Goal: Navigation & Orientation: Find specific page/section

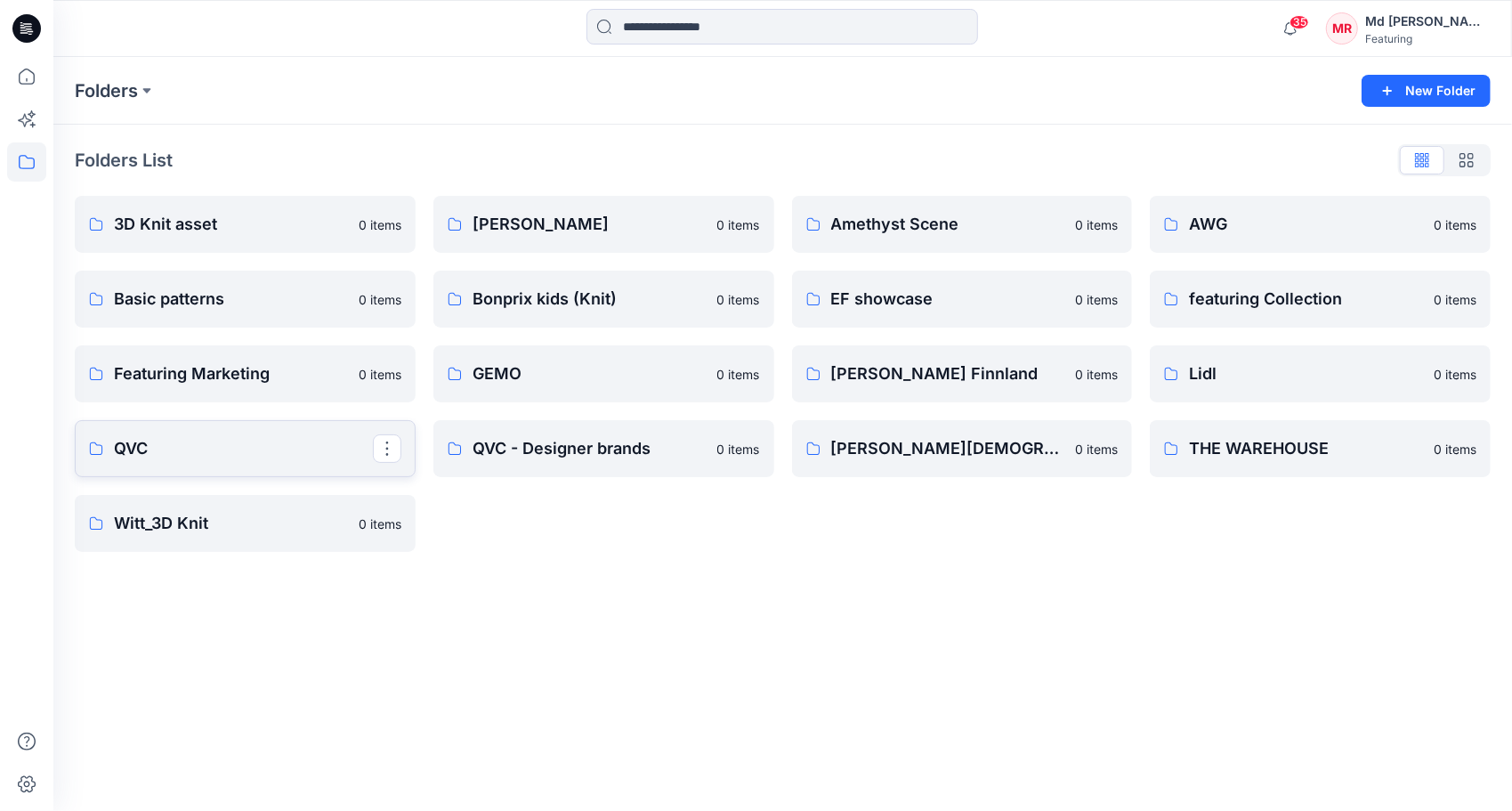
click at [128, 444] on p "QVC" at bounding box center [244, 448] width 259 height 25
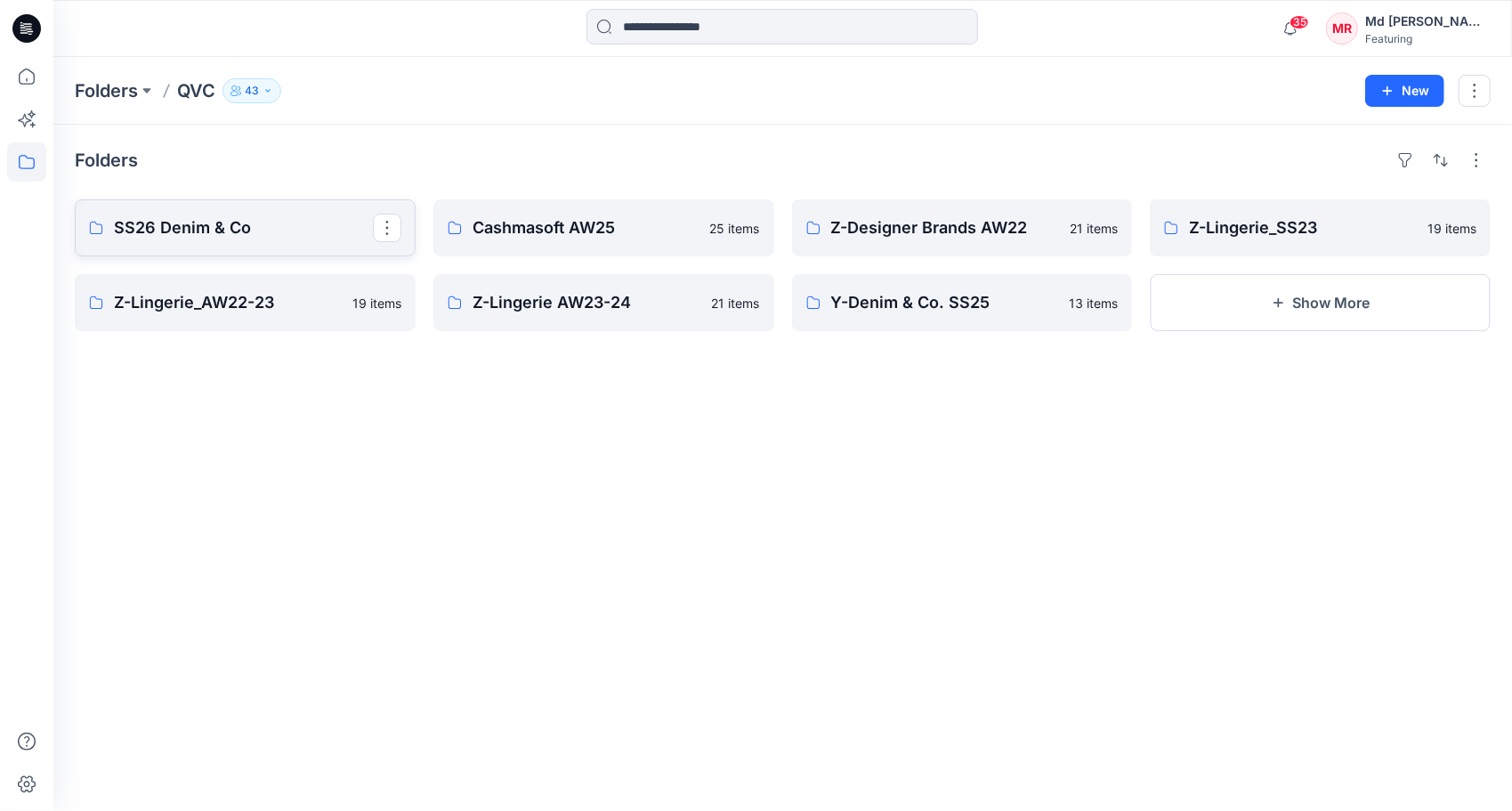
click at [270, 212] on link "SS26 Denim & Co" at bounding box center [245, 227] width 341 height 57
click at [900, 307] on p "Y-Denim & Co. SS25" at bounding box center [961, 302] width 259 height 25
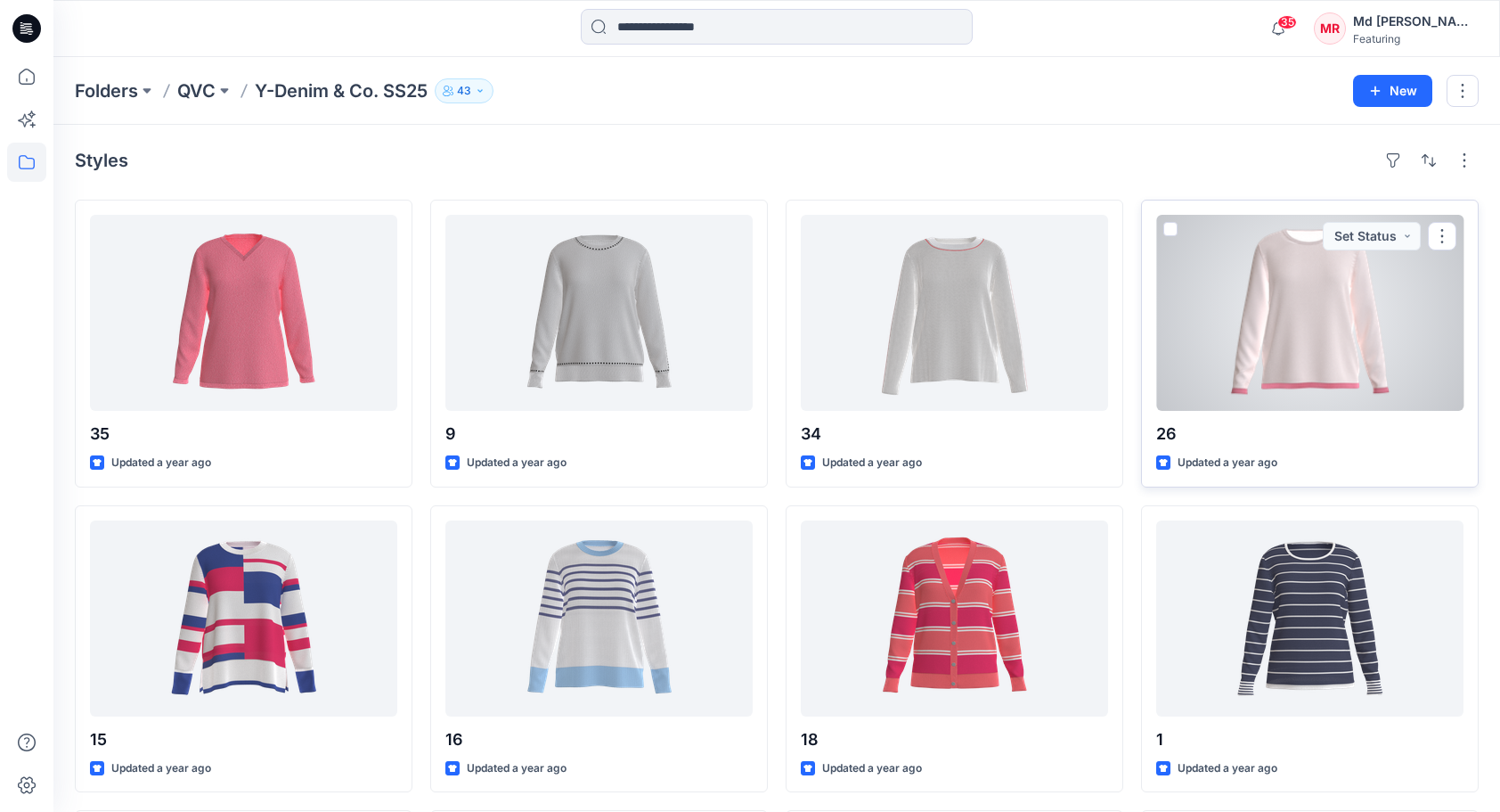
click at [1271, 322] on div at bounding box center [1310, 312] width 307 height 196
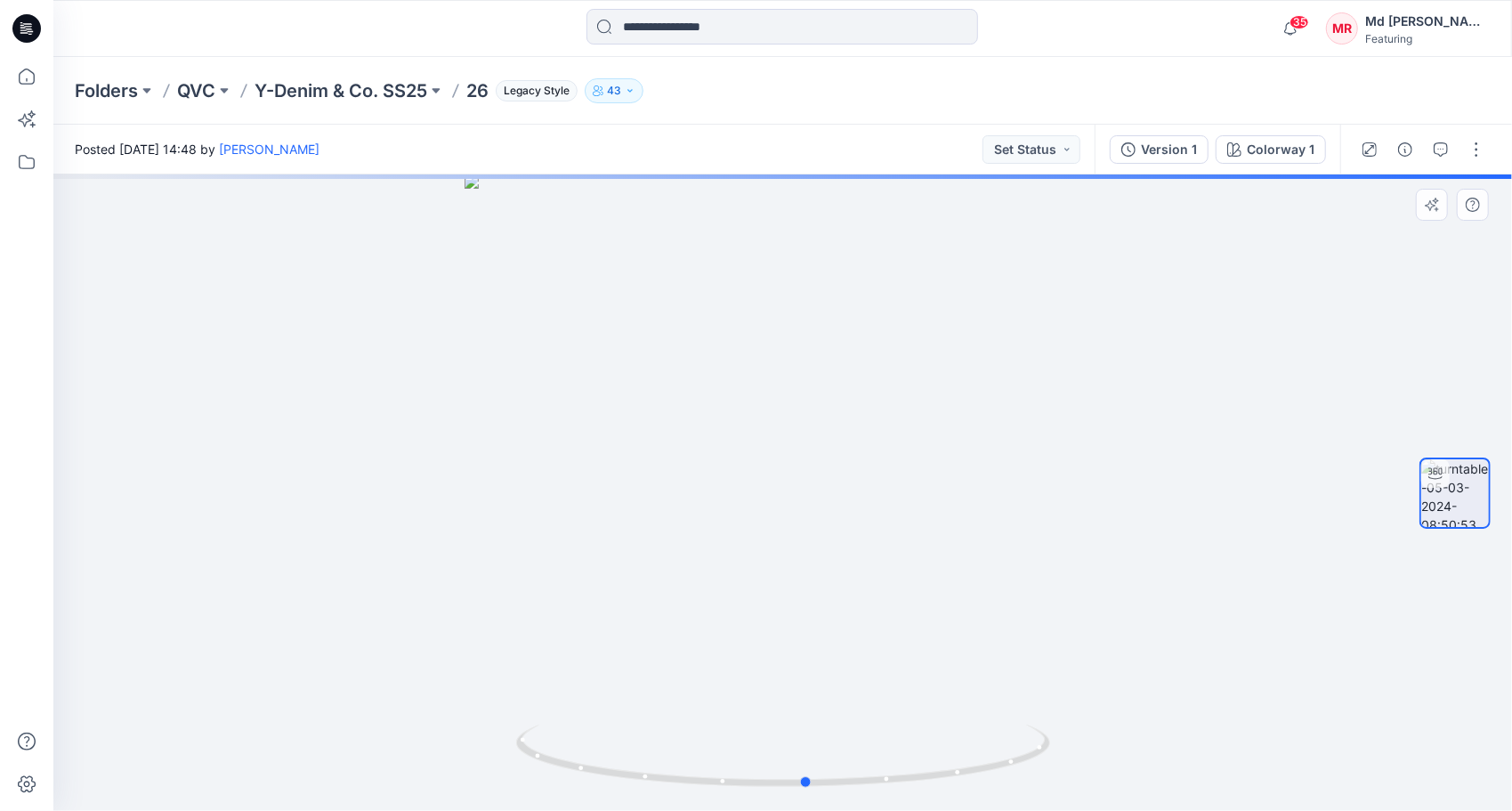
drag, startPoint x: 785, startPoint y: 783, endPoint x: 809, endPoint y: 720, distance: 67.4
click at [809, 720] on div at bounding box center [783, 492] width 1459 height 636
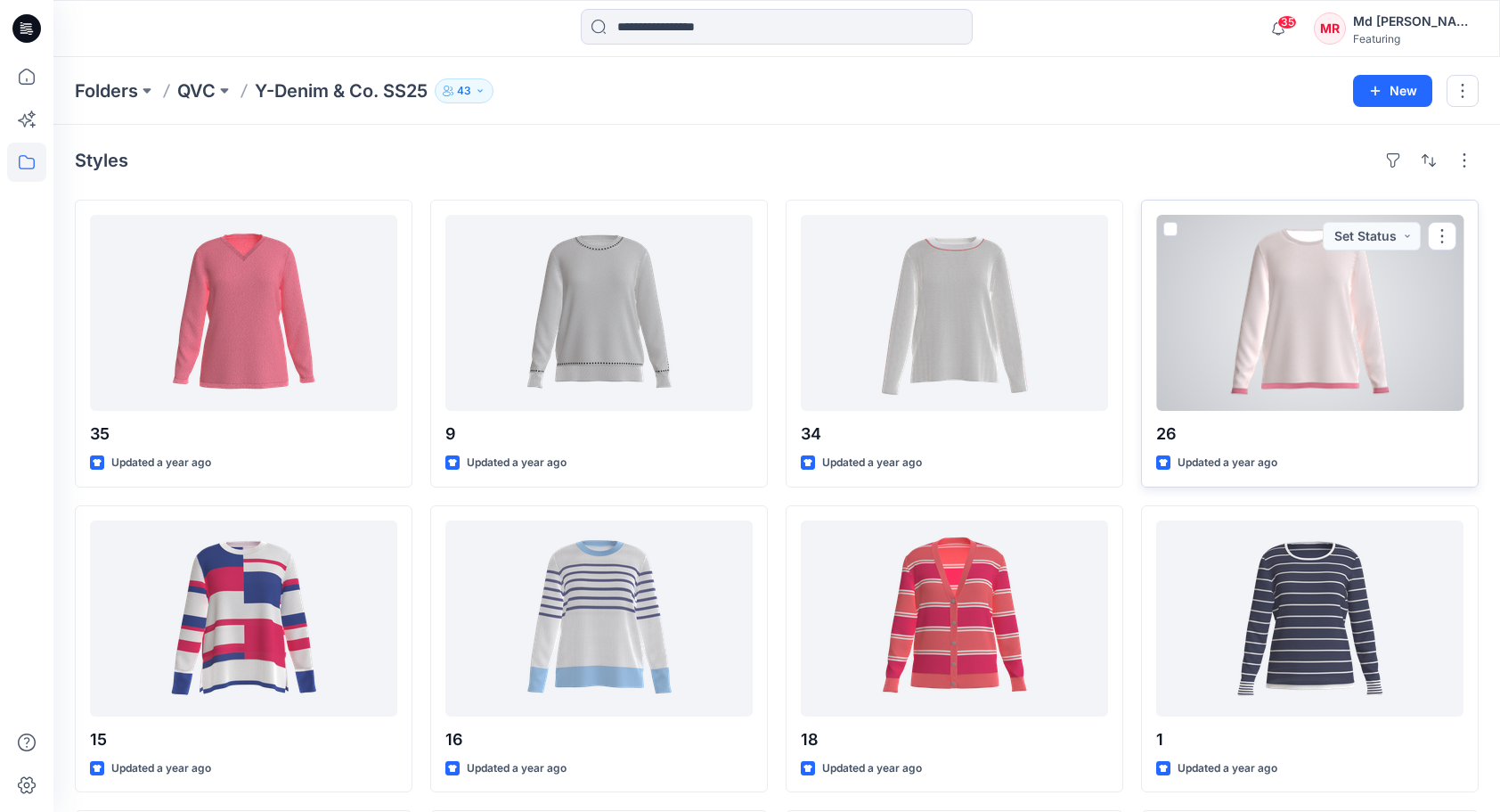
click at [1349, 347] on div at bounding box center [1310, 312] width 307 height 196
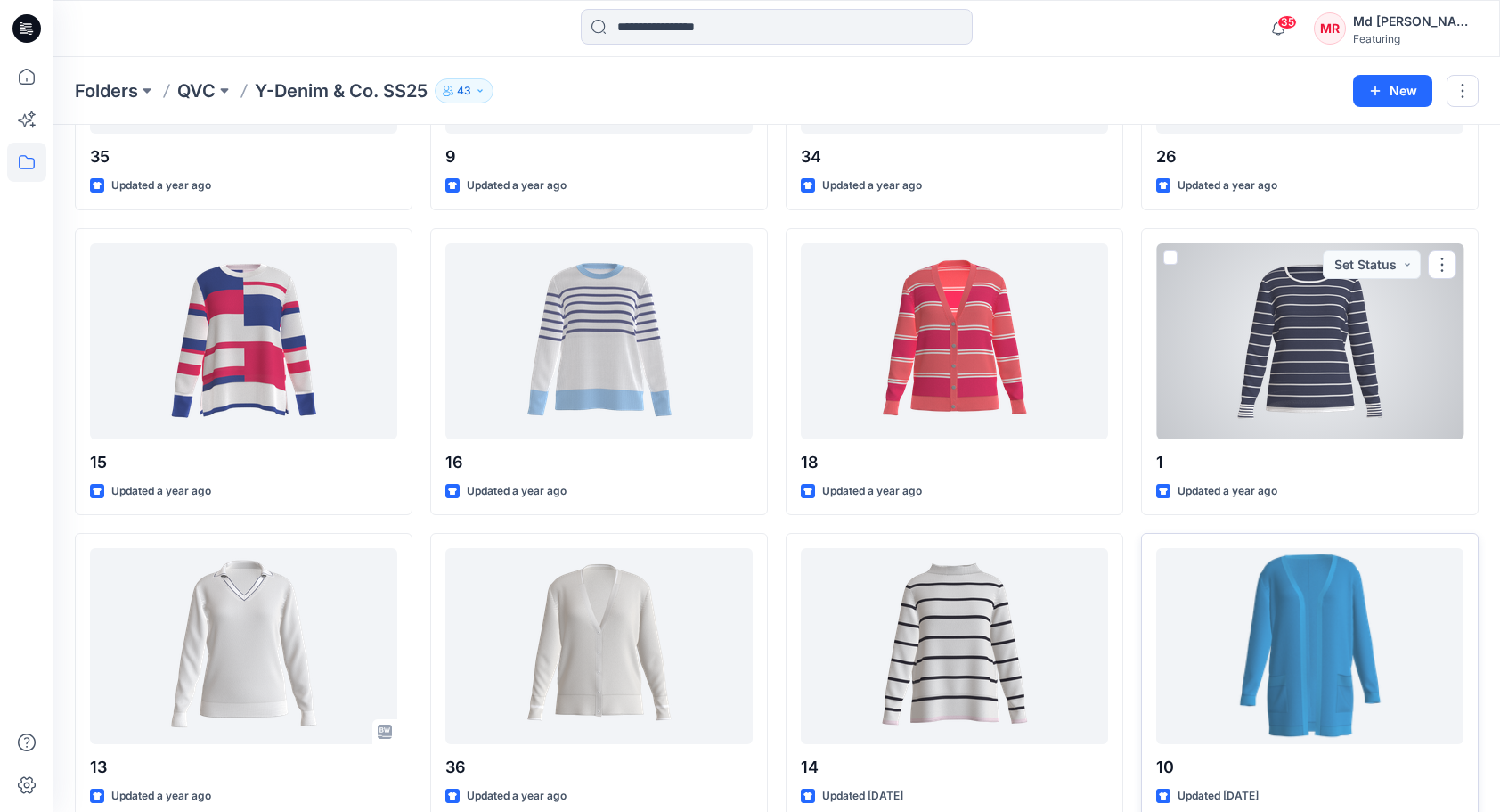
scroll to position [304, 0]
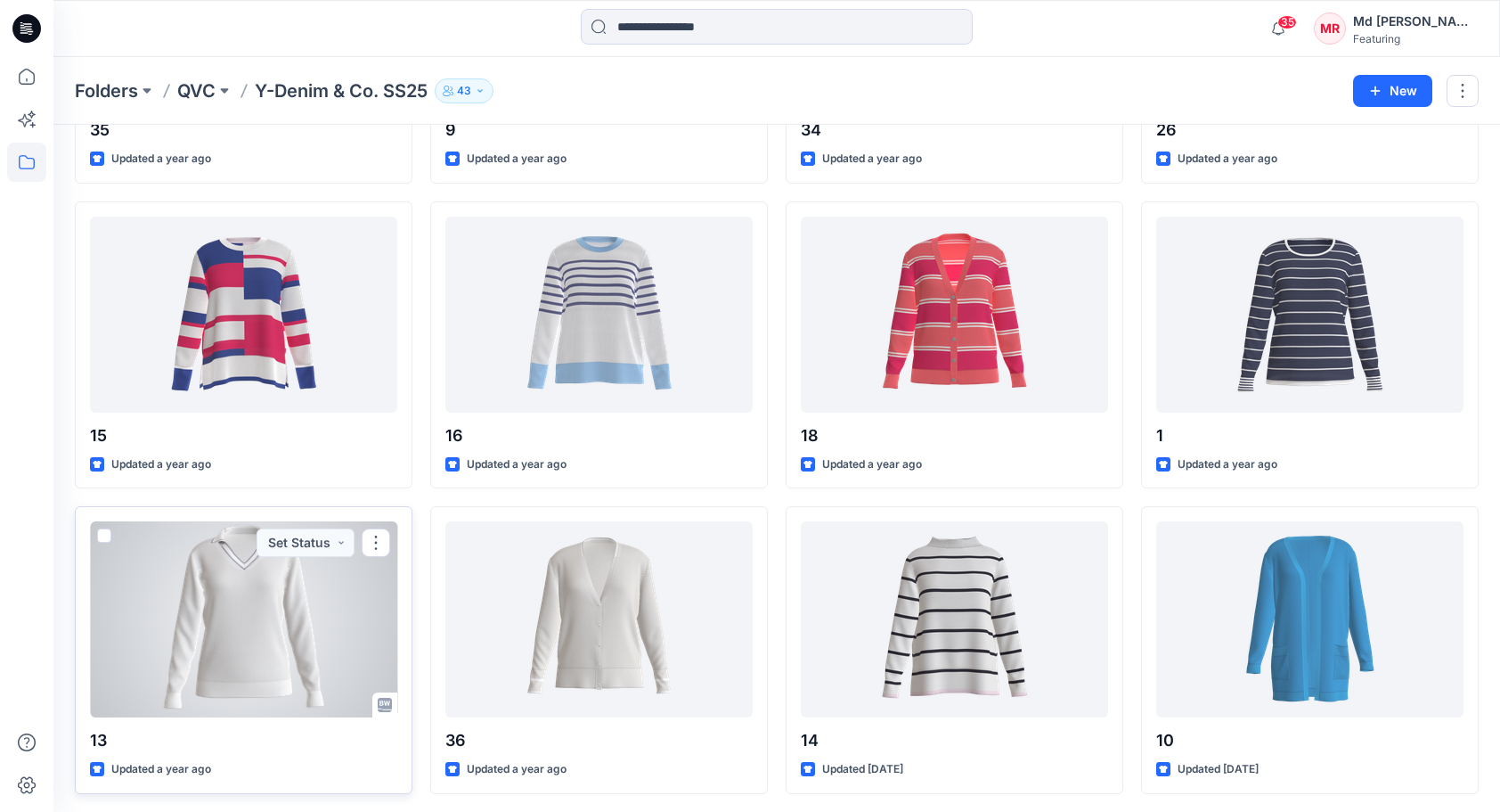
click at [287, 601] on div at bounding box center [244, 619] width 307 height 196
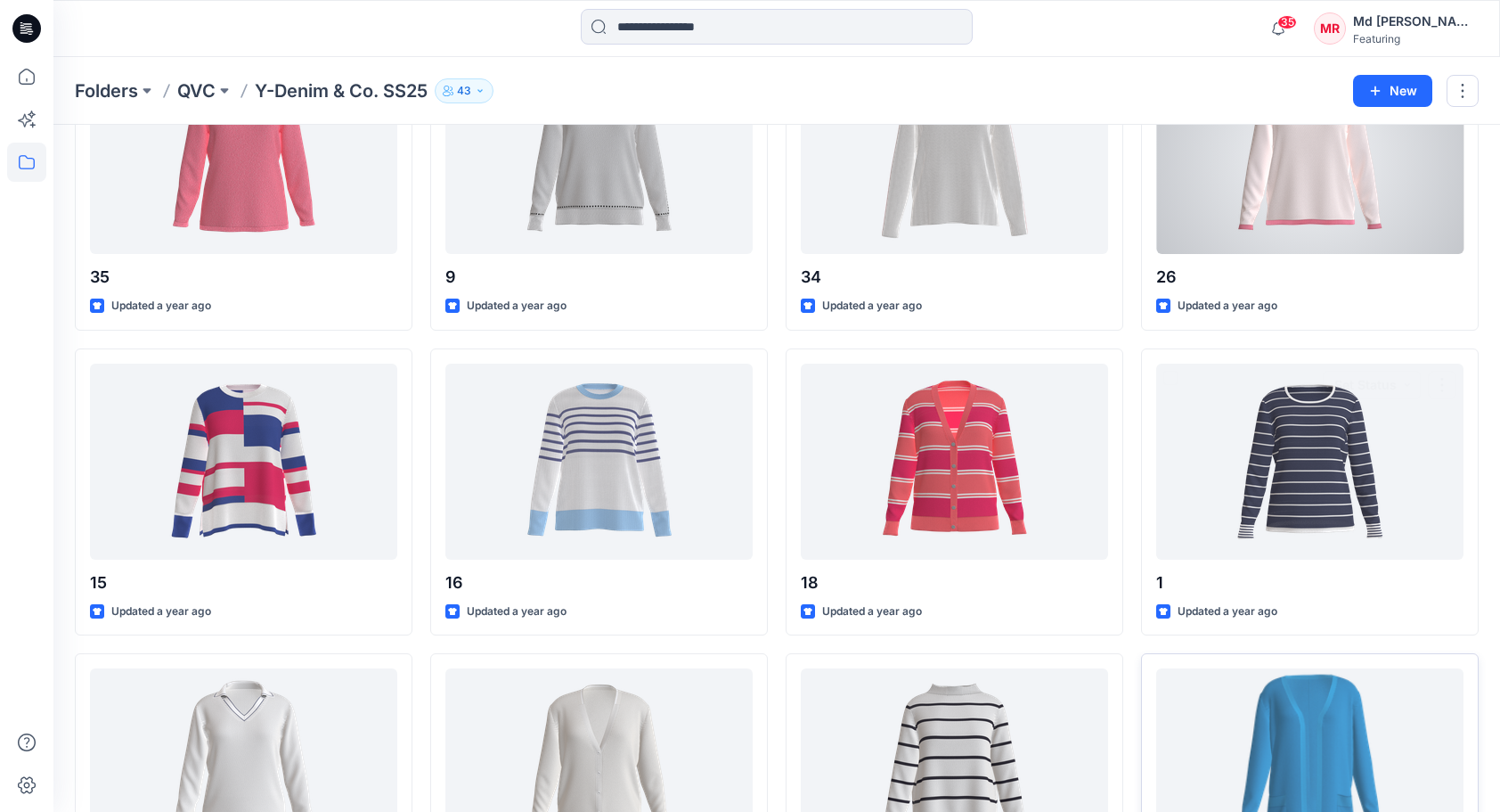
scroll to position [304, 0]
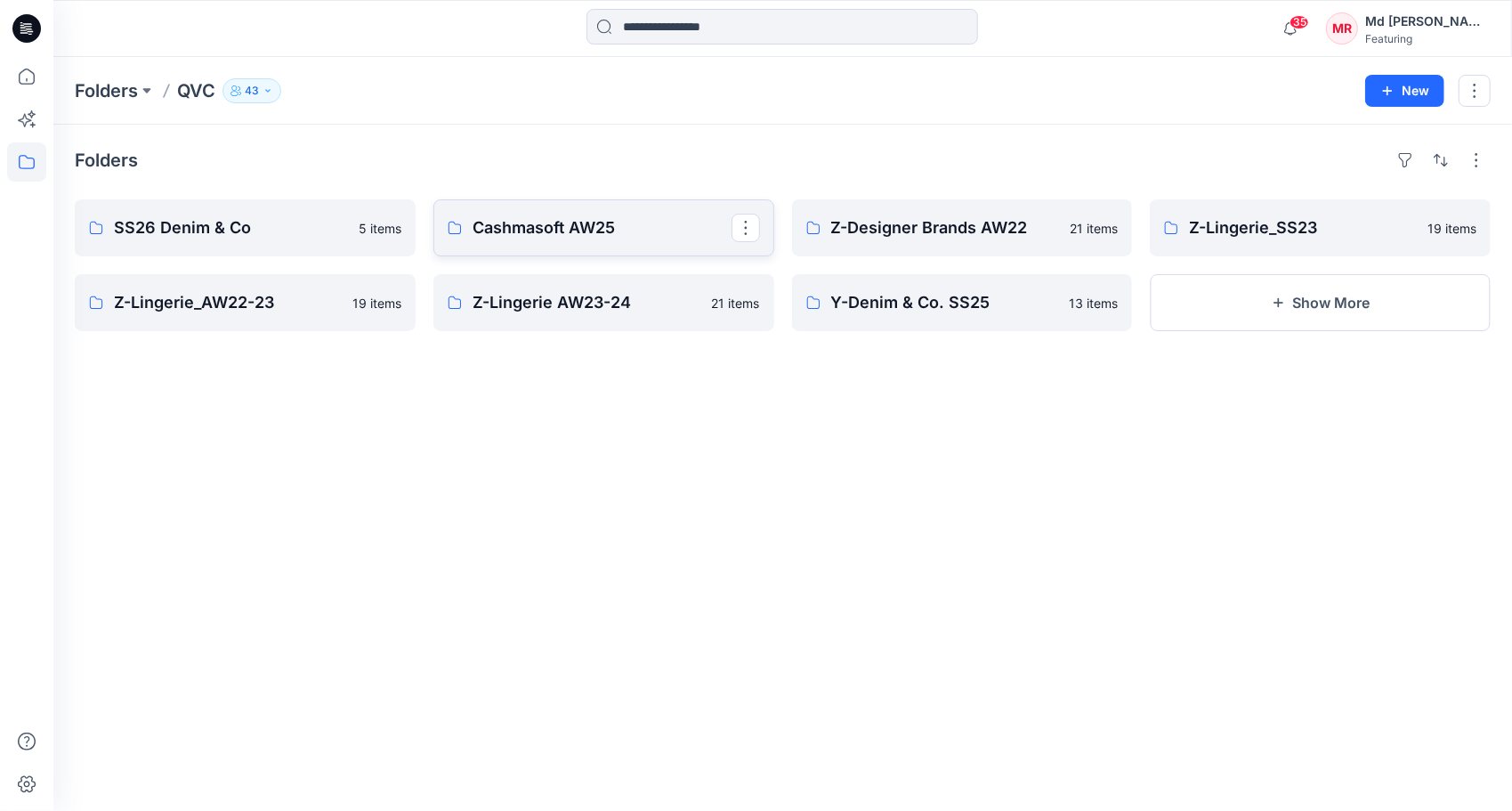
click at [568, 226] on p "Cashmasoft AW25" at bounding box center [602, 227] width 259 height 25
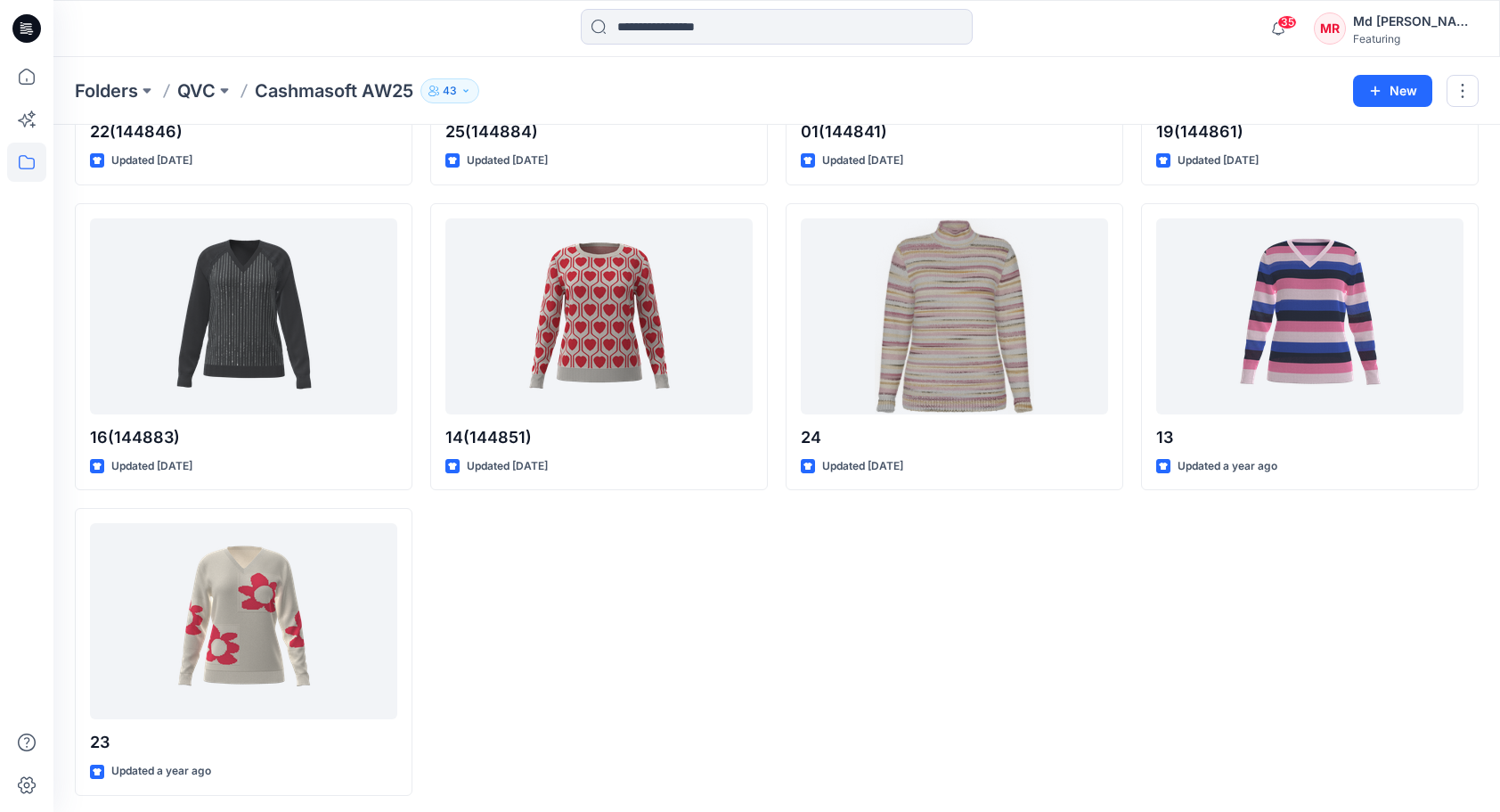
scroll to position [1167, 0]
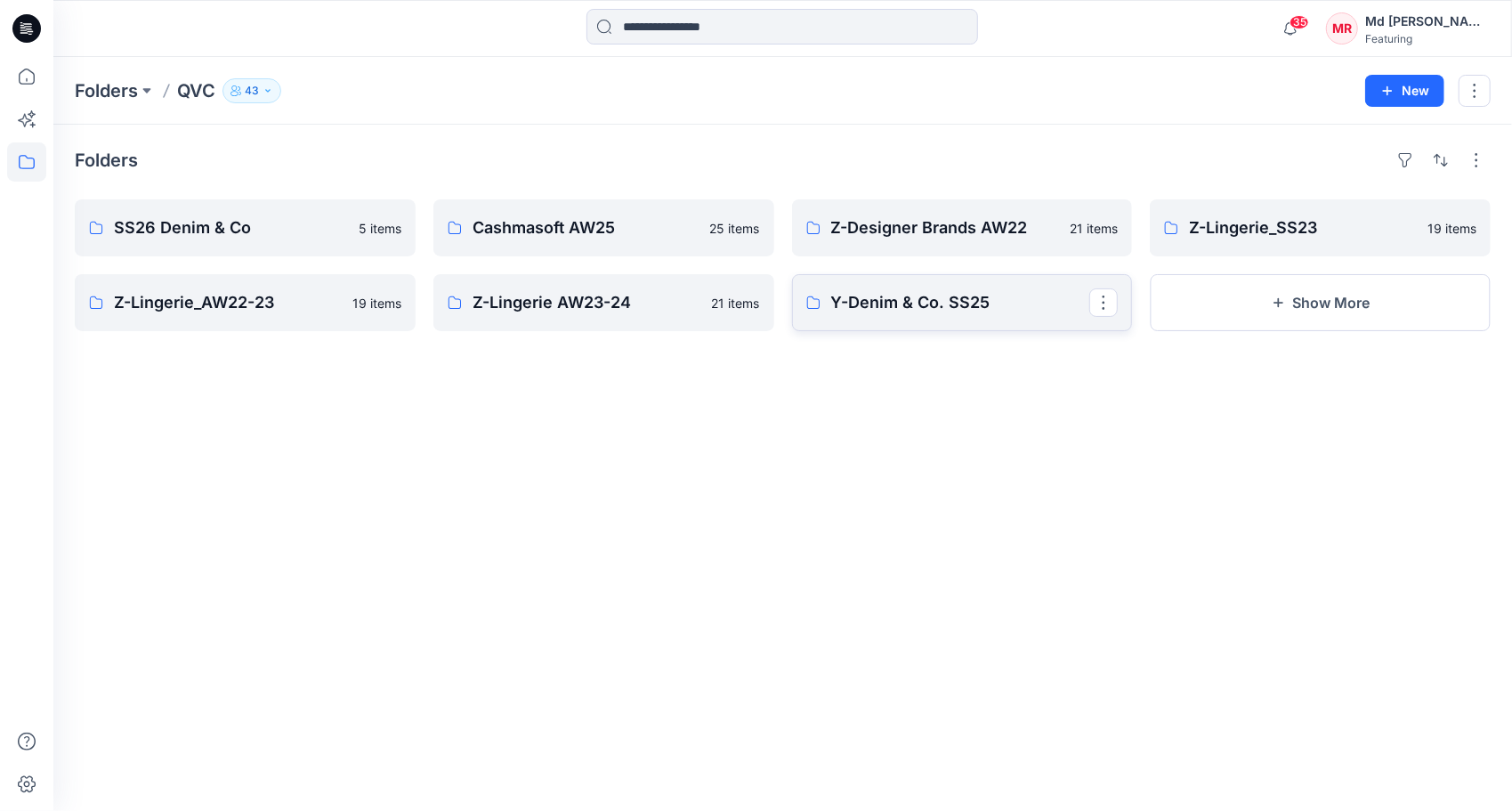
click at [996, 302] on p "Y-Denim & Co. SS25" at bounding box center [961, 302] width 259 height 25
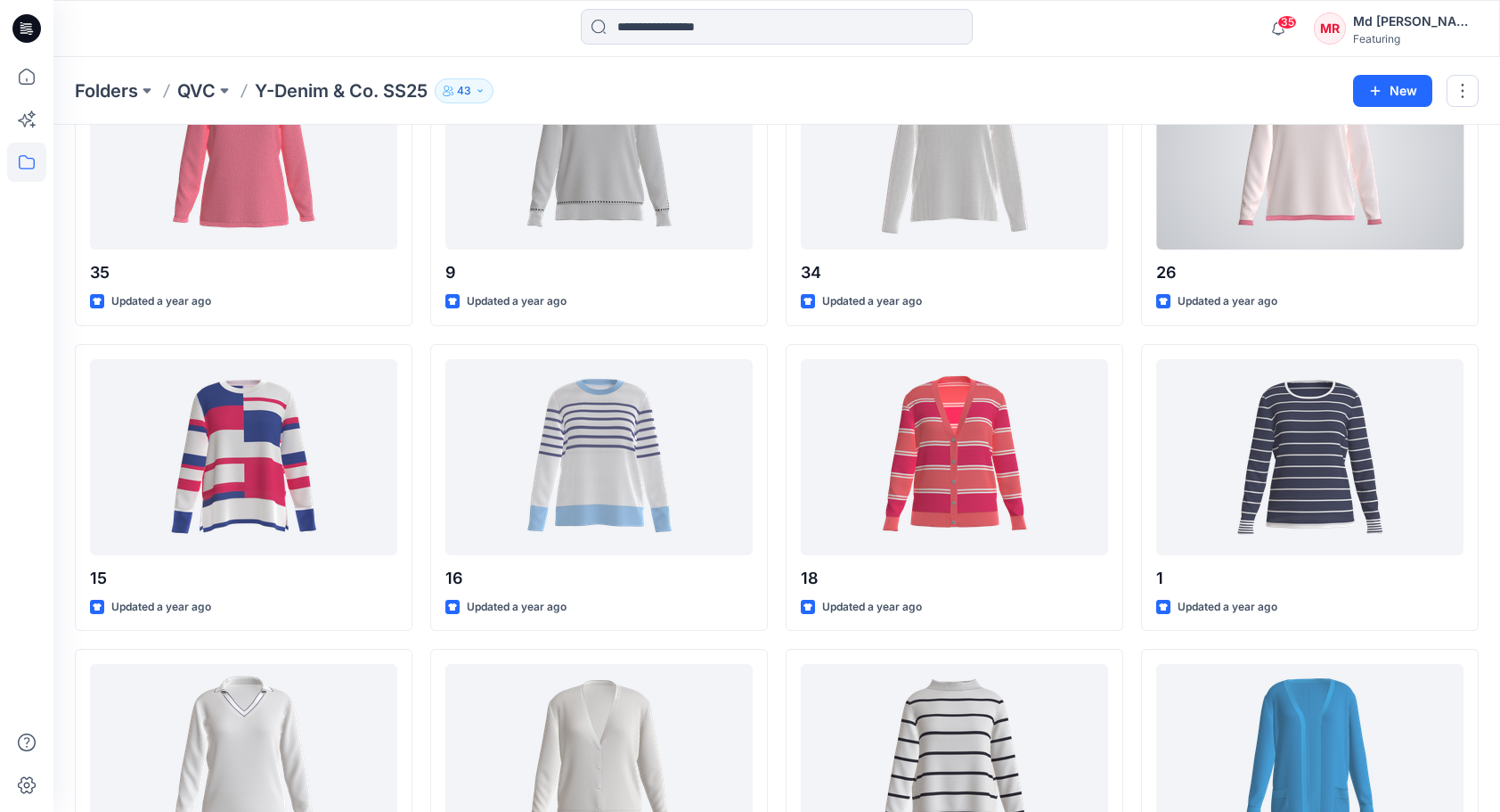
scroll to position [304, 0]
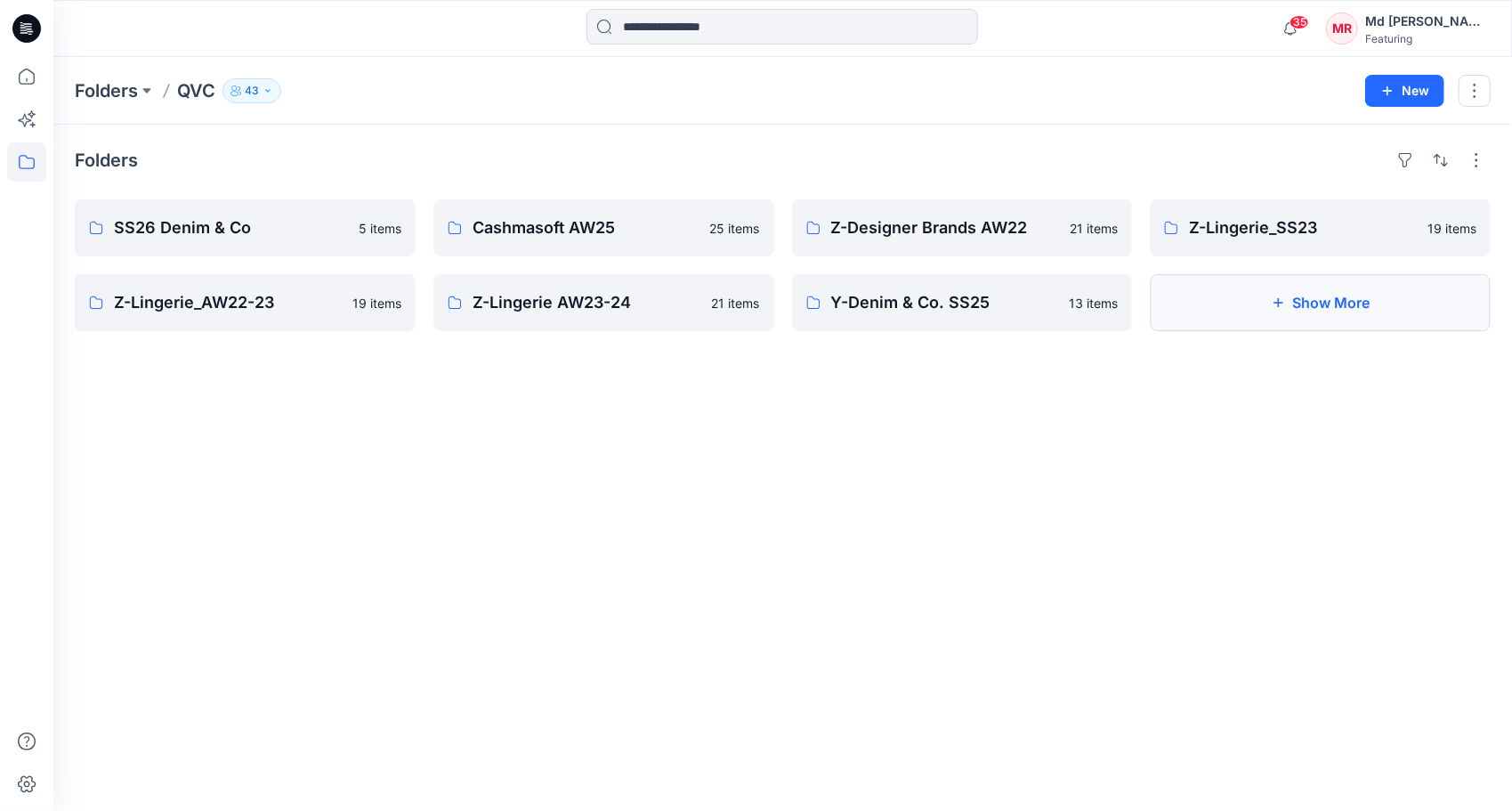
click at [1286, 294] on button "Show More" at bounding box center [1320, 302] width 341 height 57
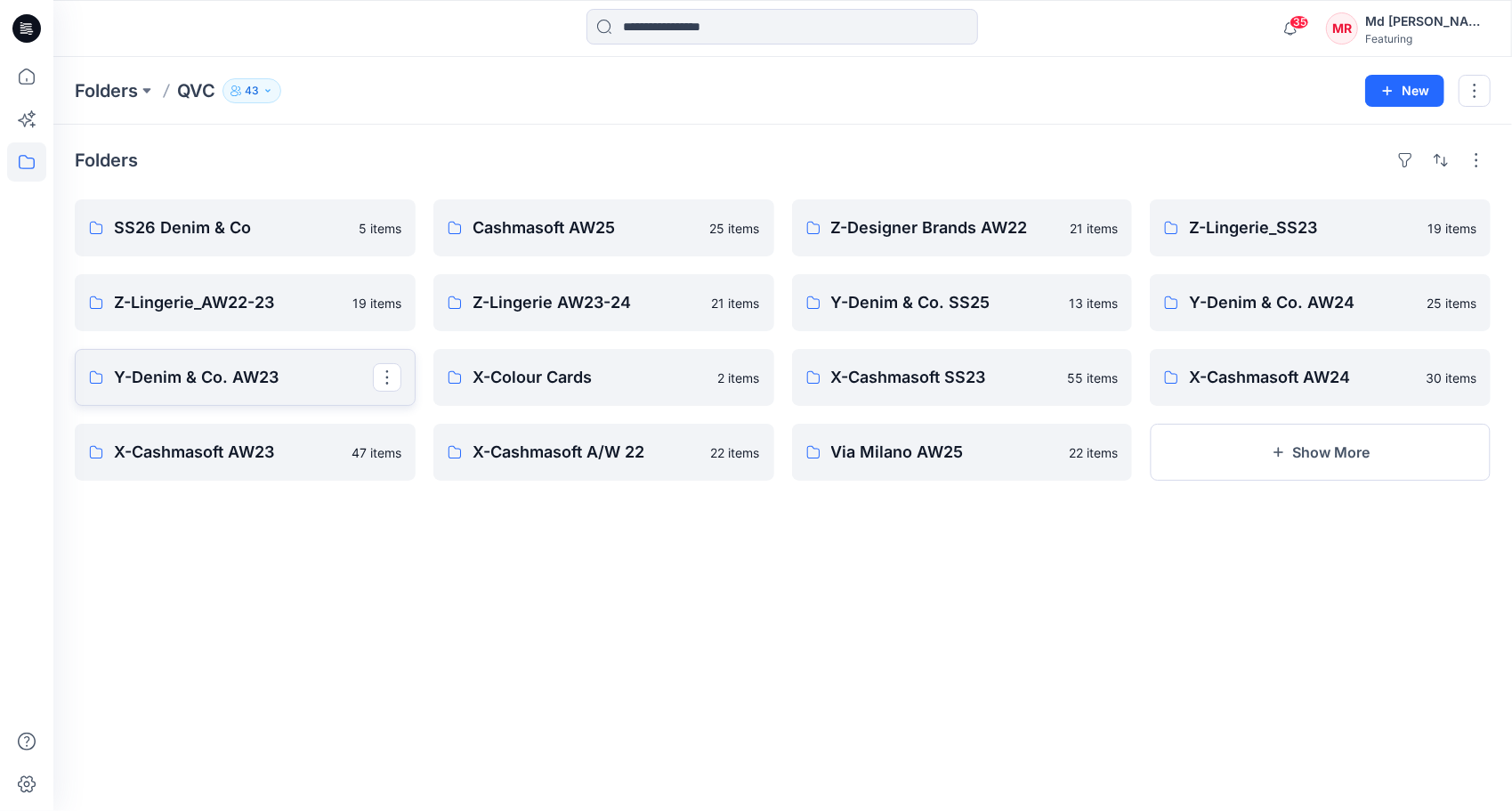
click at [249, 385] on p "Y-Denim & Co. AW23" at bounding box center [244, 377] width 259 height 25
click at [1273, 372] on p "X-Cashmasoft AW24" at bounding box center [1319, 377] width 259 height 25
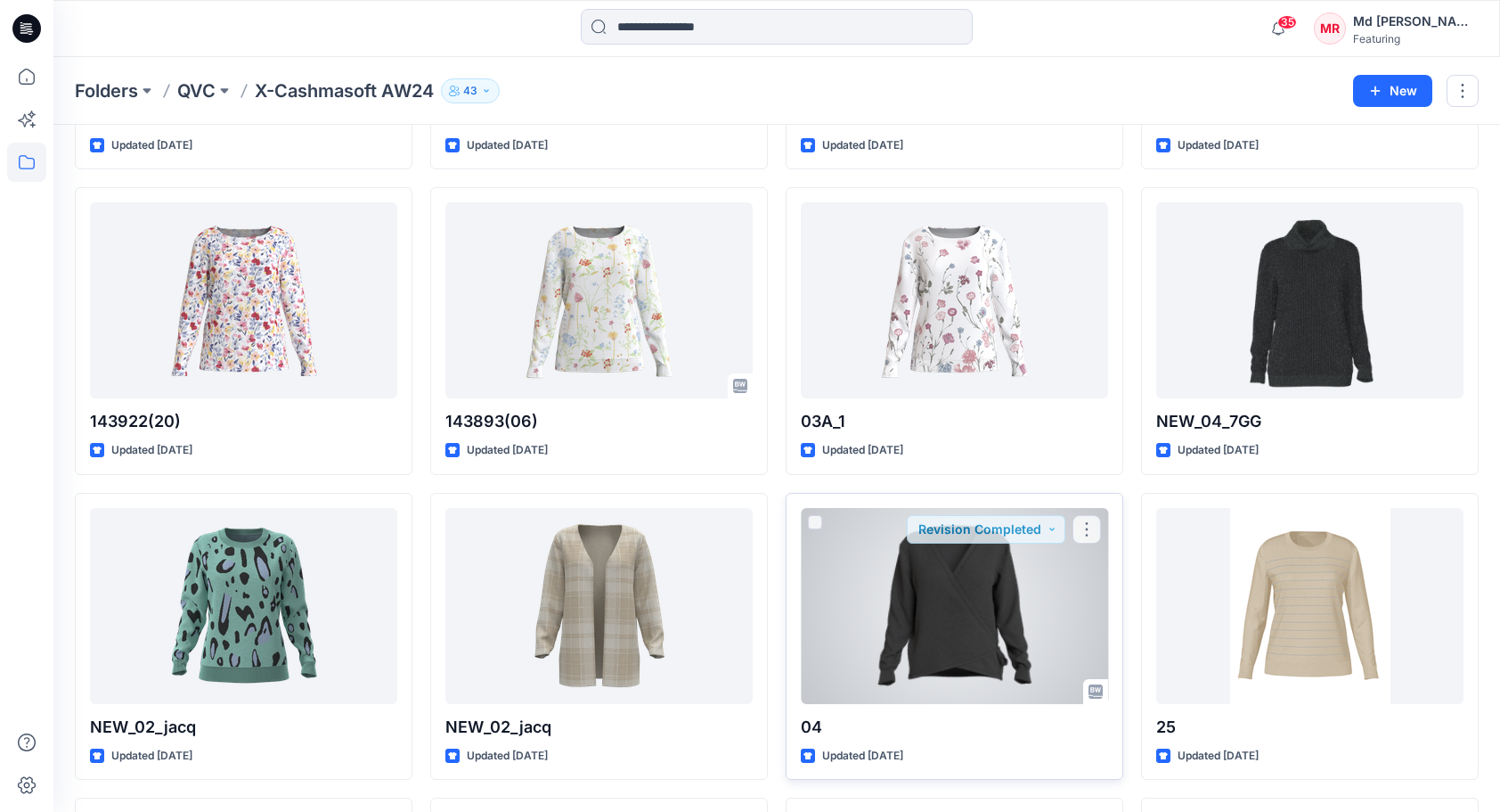
scroll to position [1204, 0]
